Goal: Go to known website: Access a specific website the user already knows

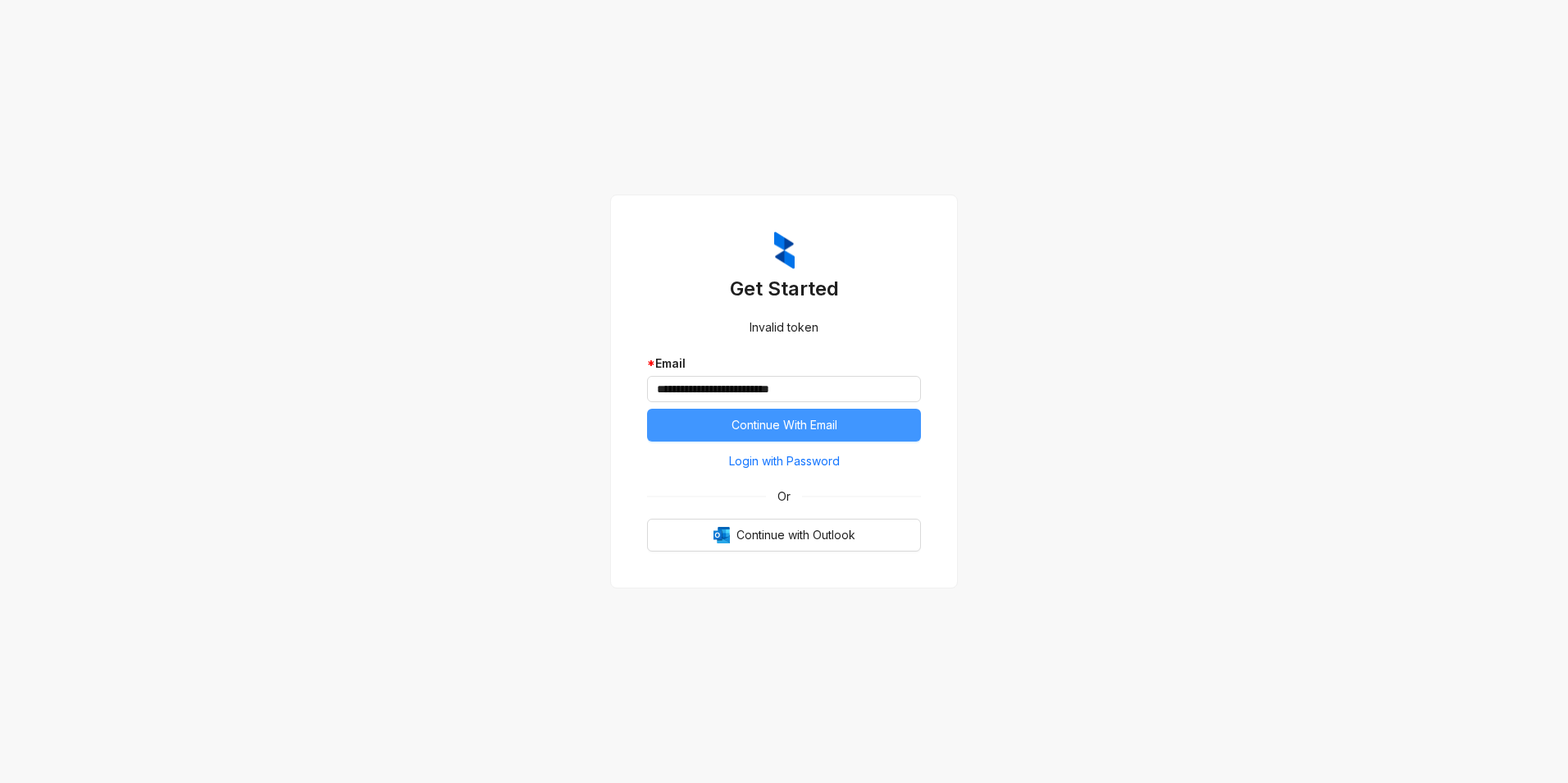
click at [802, 431] on span "Continue With Email" at bounding box center [784, 424] width 106 height 18
